Goal: Unclear: Unclear

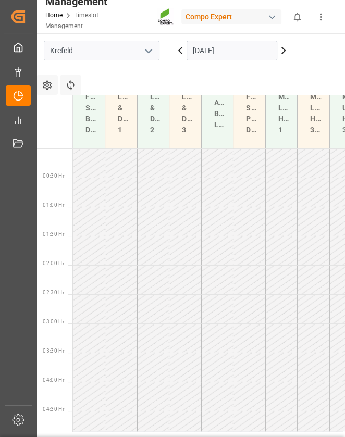
scroll to position [448, 0]
